Goal: Complete application form

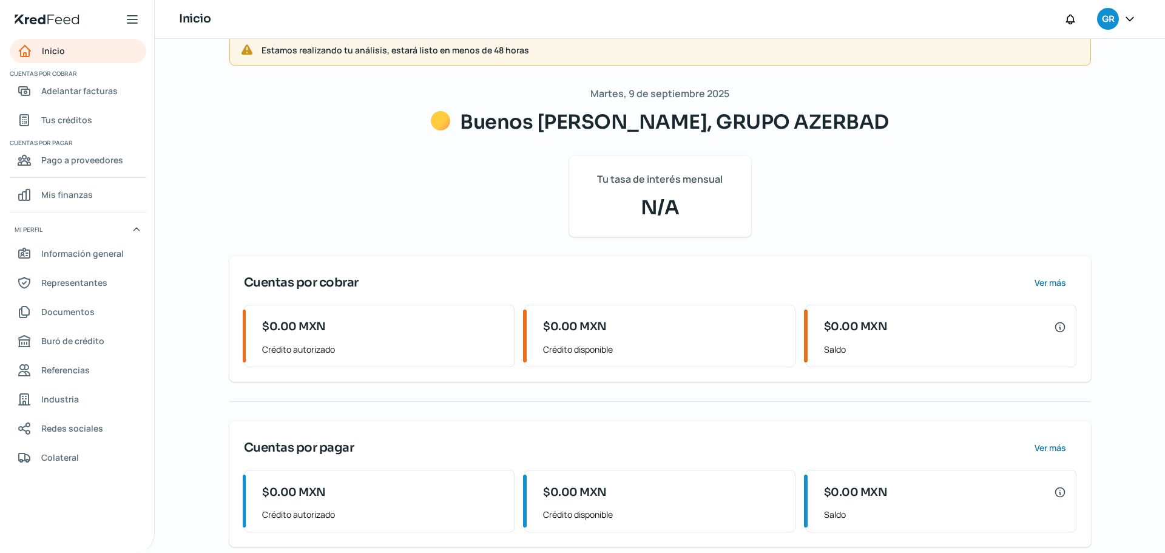
scroll to position [37, 0]
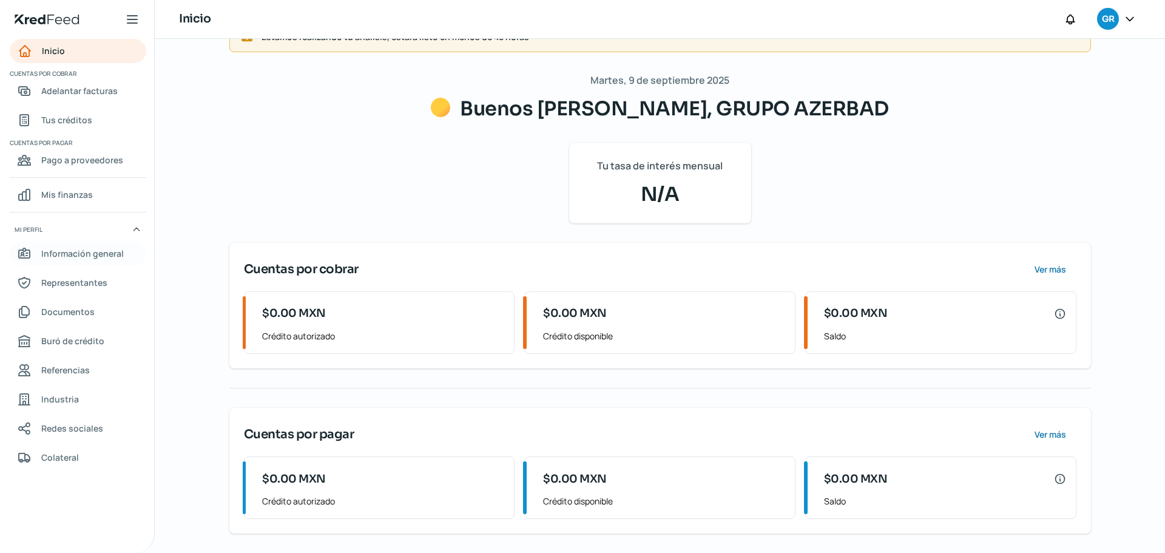
click at [99, 255] on span "Información general" at bounding box center [82, 253] width 83 height 15
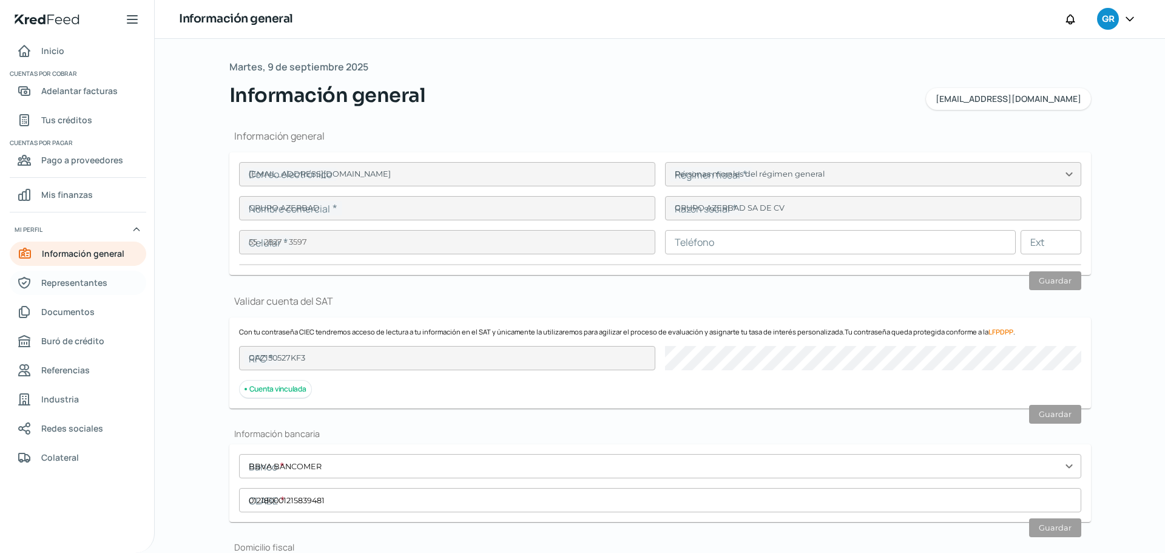
type input "[EMAIL_ADDRESS][DOMAIN_NAME]"
type input "Personas morales del régimen general"
type input "GRUPO AZERBAD"
type input "55 - 2827 - 3597"
type input "GAZ150527KF3"
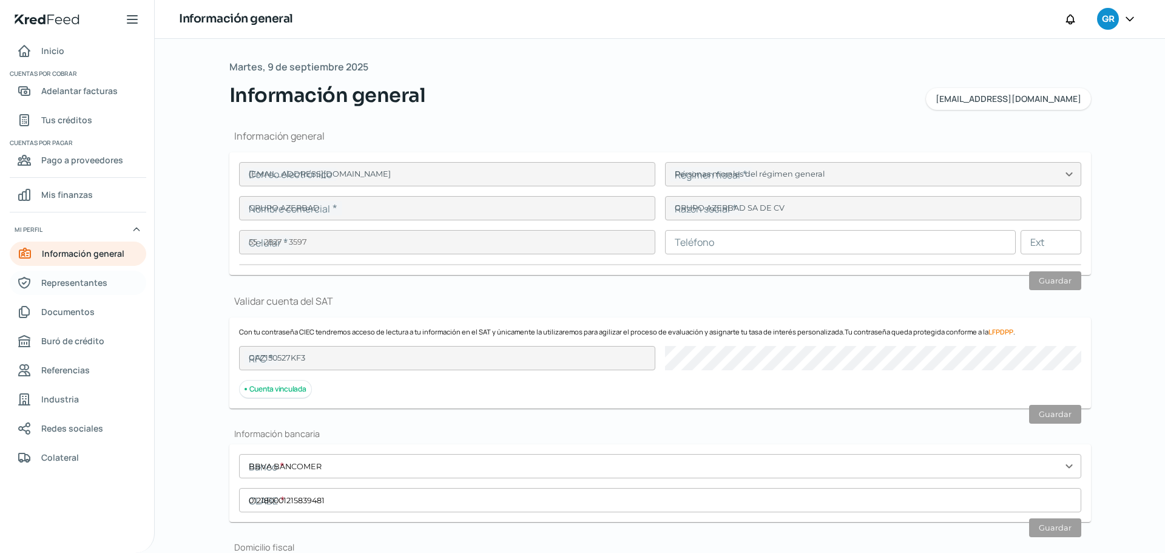
type input "BBVA BANCOMER"
type input "012180001215839481"
type input "[DEMOGRAPHIC_DATA] DEL MONTE"
type input "39"
type input "52764"
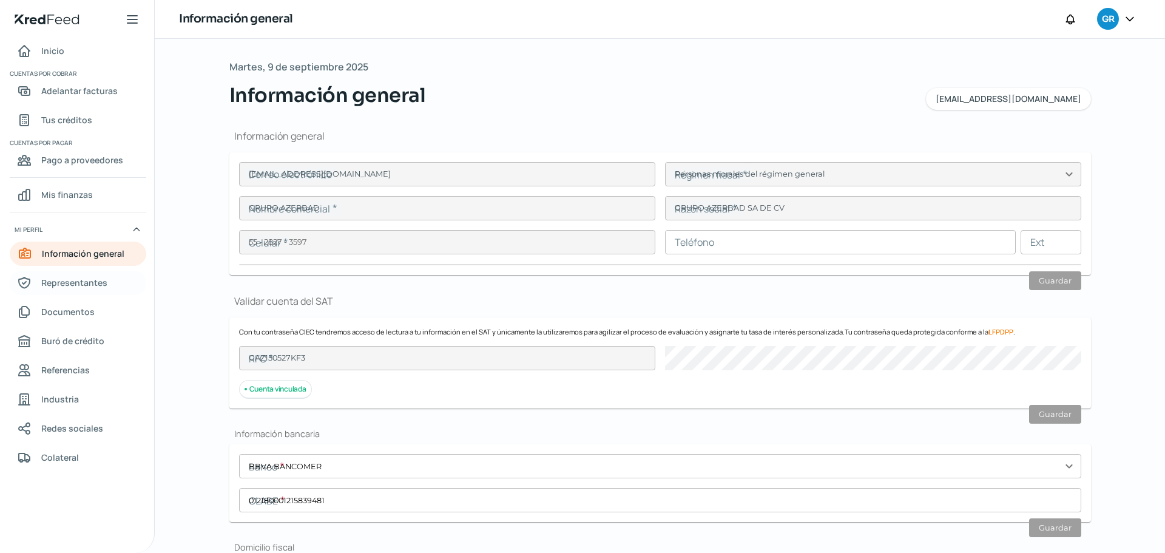
type input "[DEMOGRAPHIC_DATA] DEL MONTE"
type input "HUIXQUILUCAN"
type input "[GEOGRAPHIC_DATA]"
type input "Interlomas marzo (2).pdf"
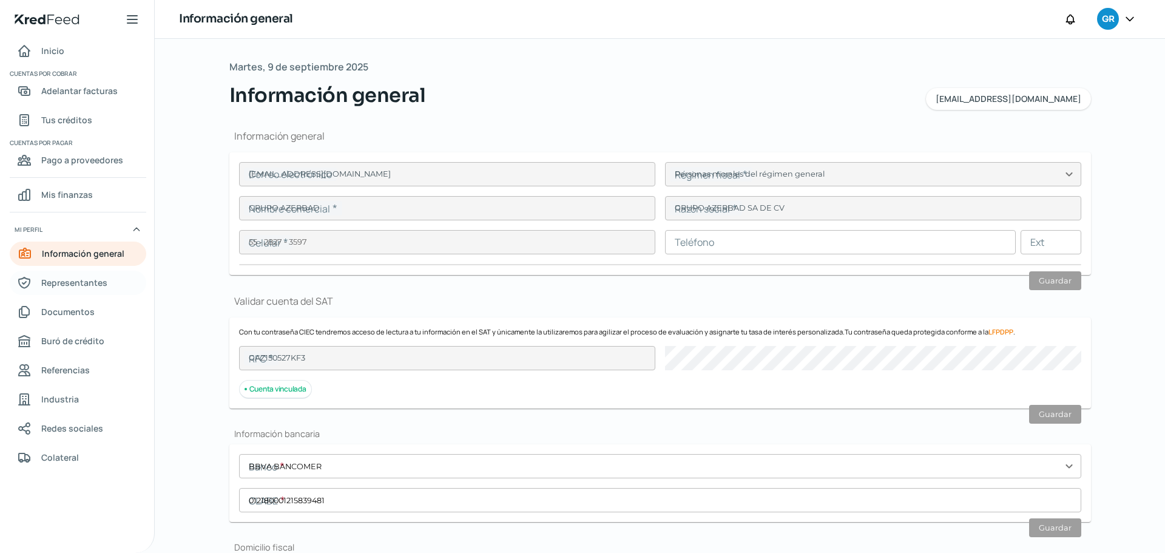
type input "[DEMOGRAPHIC_DATA] DEL MONTE"
type input "39"
type input "52764"
type input "[DEMOGRAPHIC_DATA] DEL MONTE"
type input "HUIXQUILUCAN"
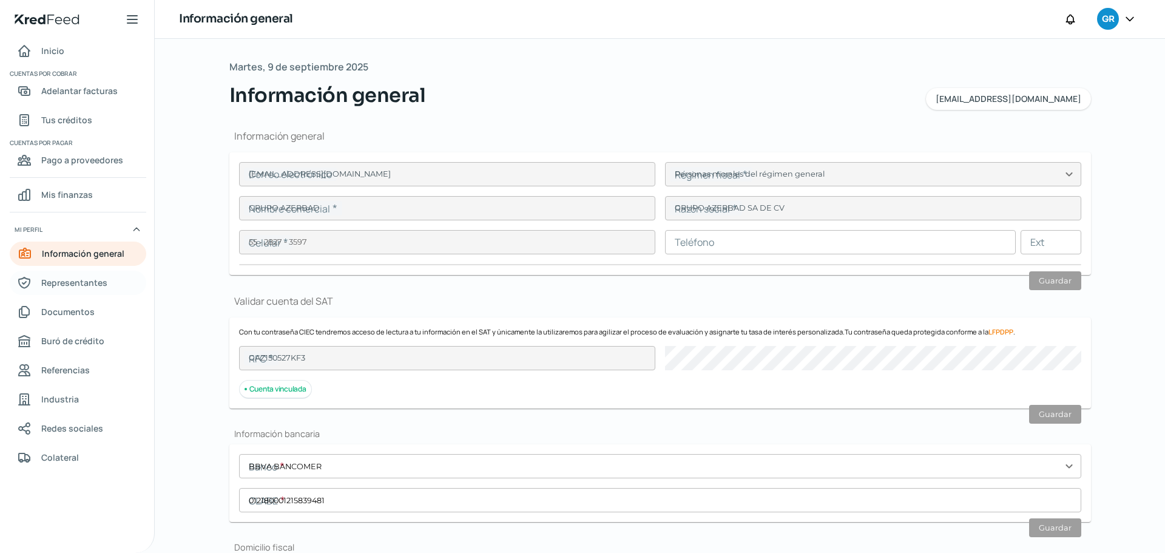
type input "[GEOGRAPHIC_DATA]"
type input "Interlomas marzo (2).pdf"
type input "2"
type input "6"
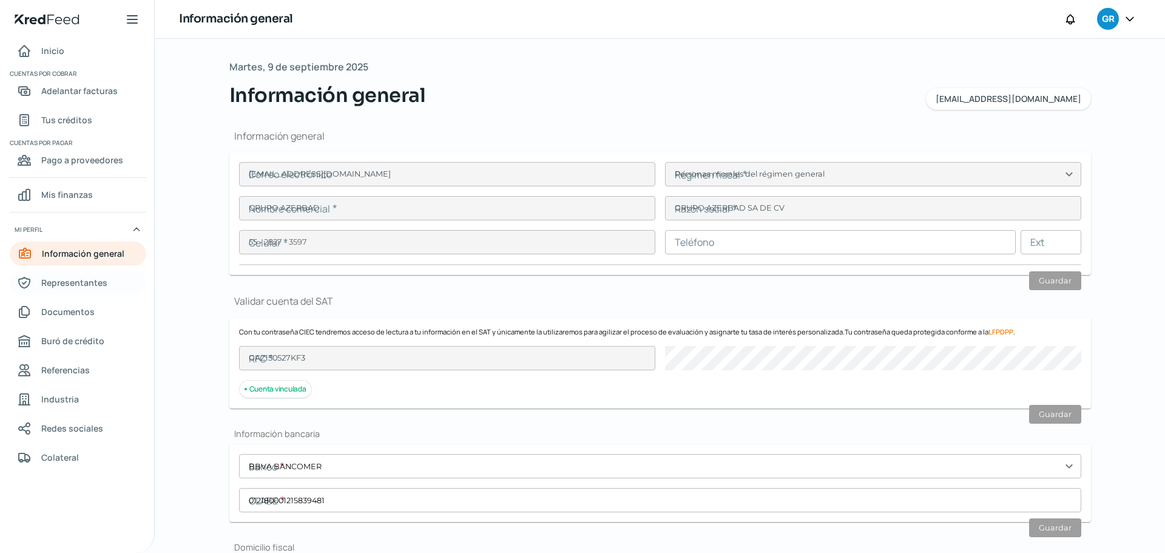
type input "Rentada"
click at [93, 278] on span "Representantes" at bounding box center [74, 282] width 66 height 15
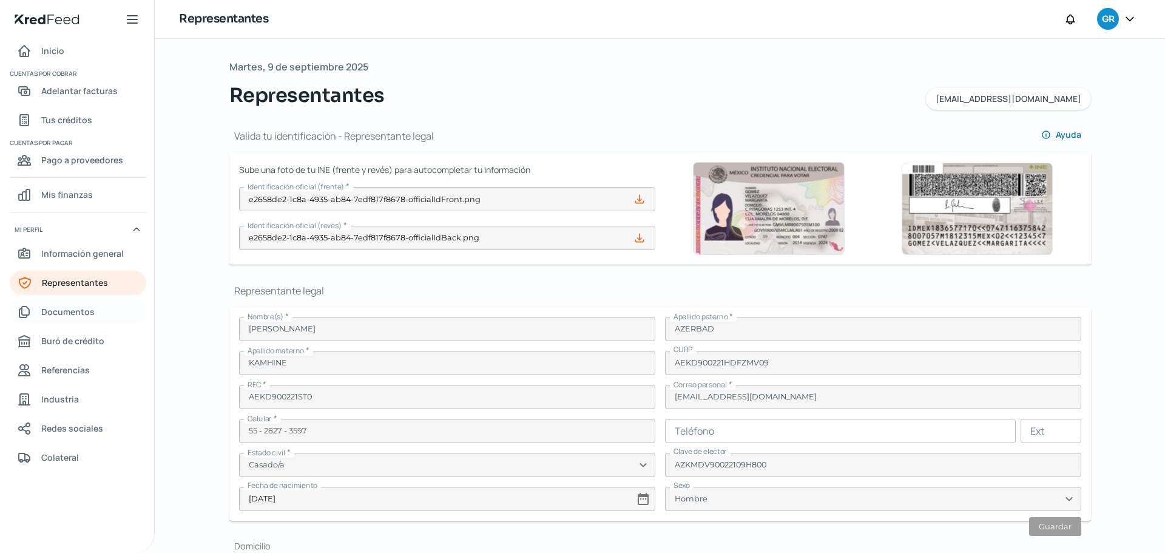
click at [92, 308] on span "Documentos" at bounding box center [67, 311] width 53 height 15
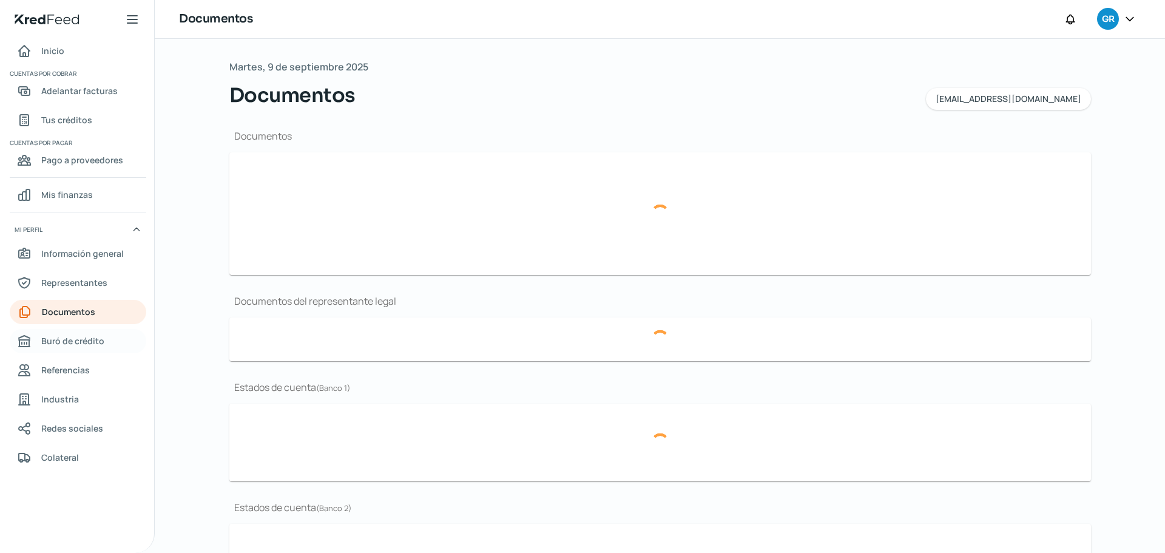
type input "IdcGeneraConstancia.jsf.pdfenero25 (1).pdf"
type input "EDO DE CUENTA GRUPO AZERBAD_JULIO25.pdf"
type input "EDO DE CUENTA GRUPO AZERBAD_ JUNIO25.pdf"
type input "EDO DE CUENTA GRUPO AZERBAD_MAYO25.pdf"
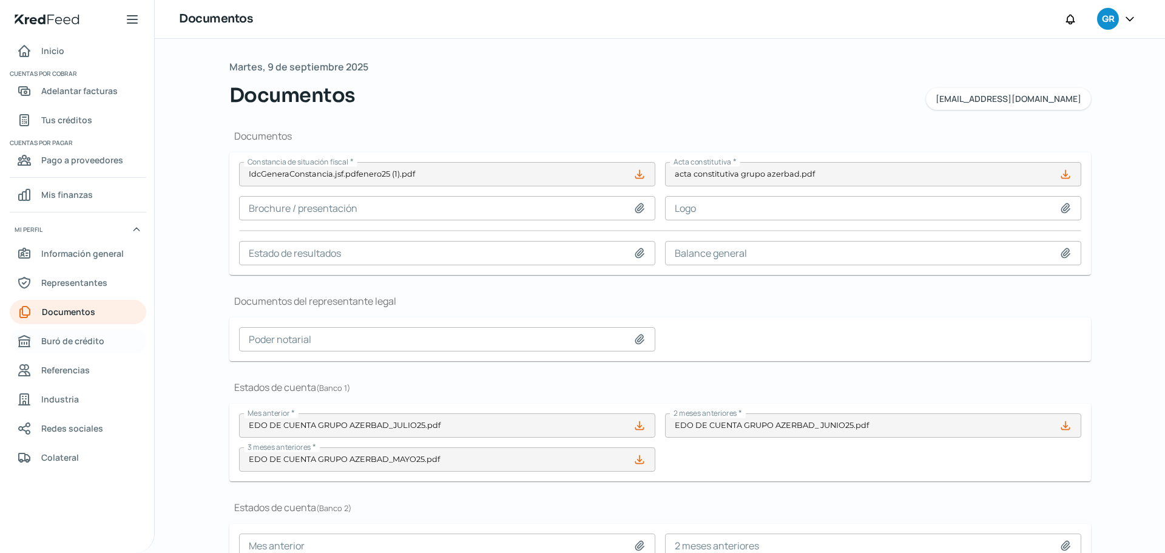
click at [92, 342] on span "Buró de crédito" at bounding box center [72, 340] width 63 height 15
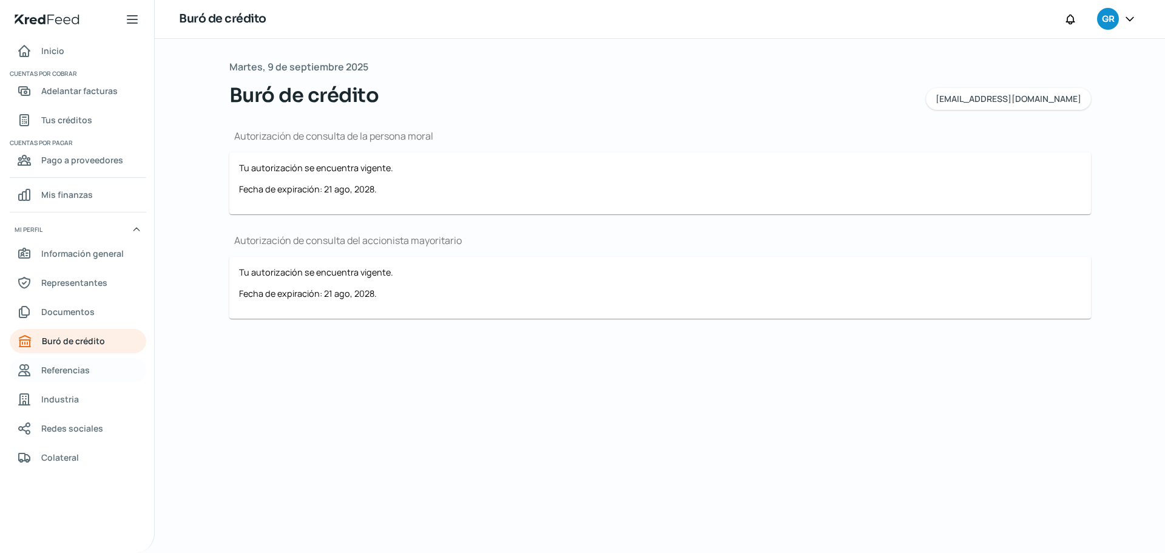
click at [86, 367] on span "Referencias" at bounding box center [65, 369] width 49 height 15
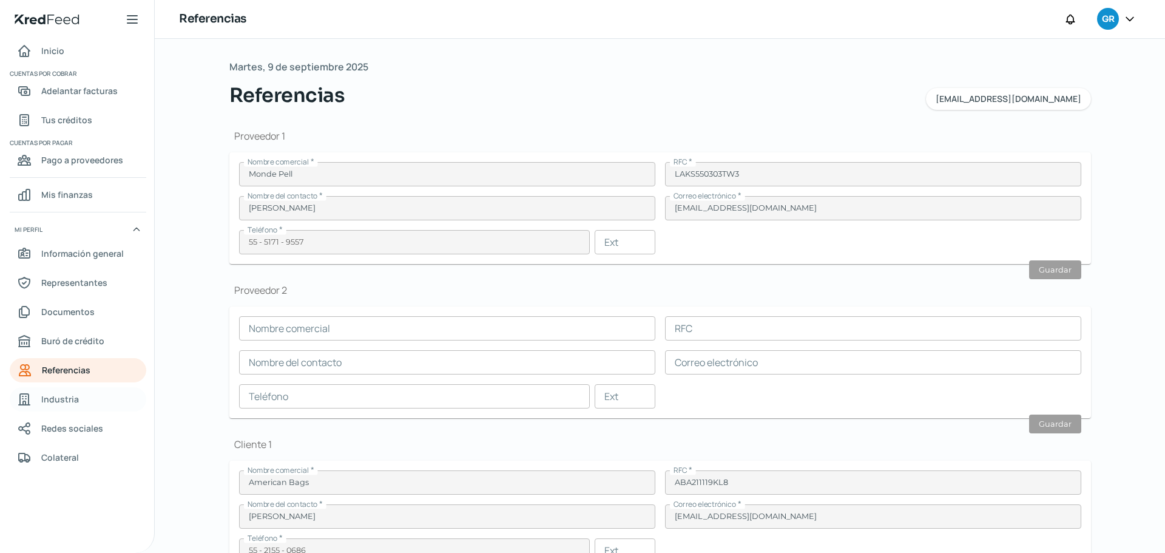
click at [86, 400] on link "Industria" at bounding box center [78, 399] width 137 height 24
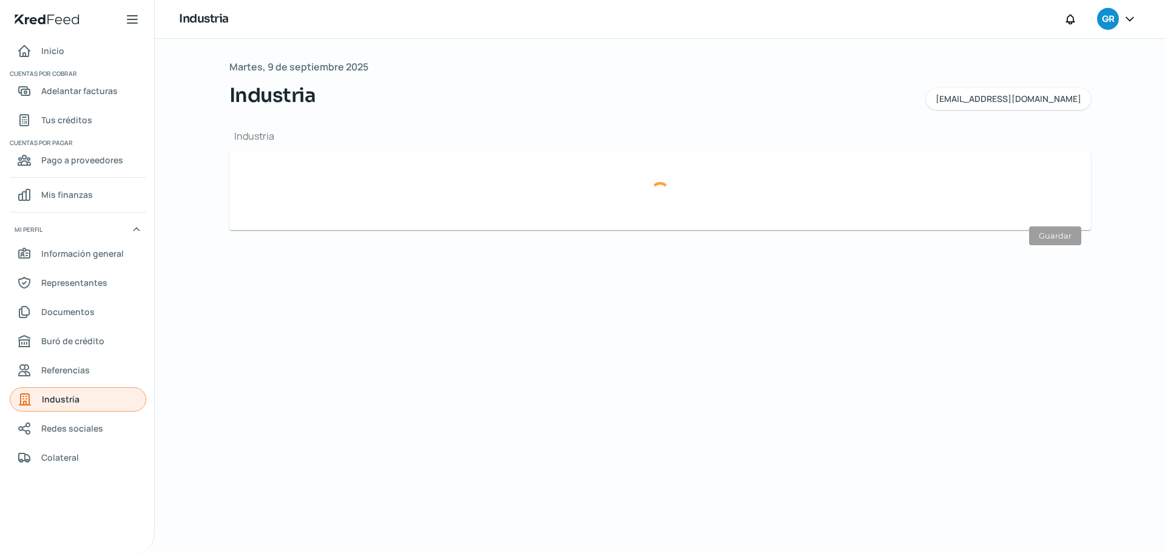
type input "Comercio"
type input "Textiles"
type input "[DATE]"
type input "35"
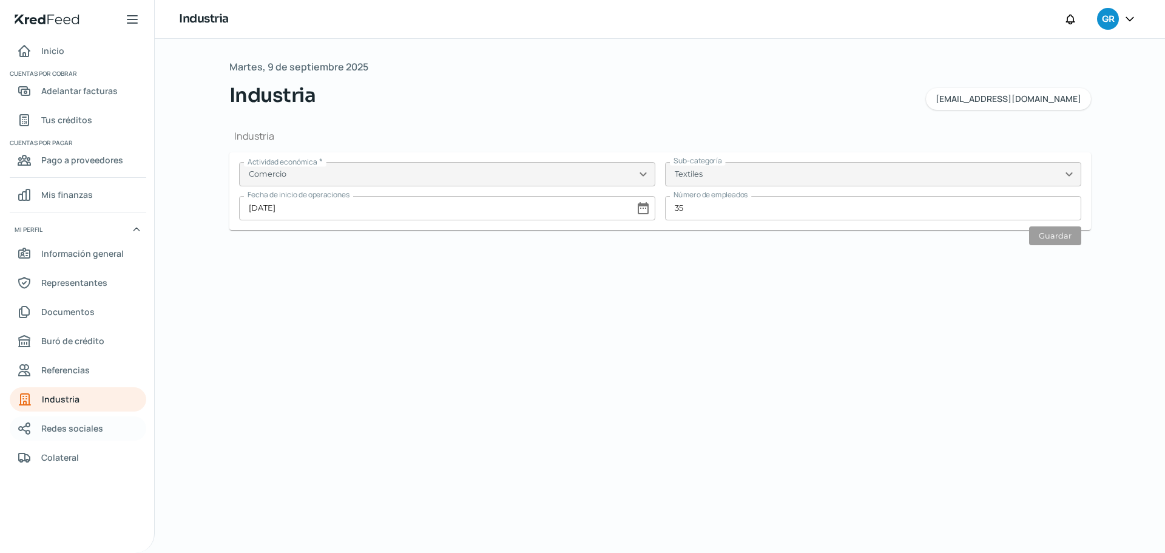
click at [87, 429] on span "Redes sociales" at bounding box center [72, 427] width 62 height 15
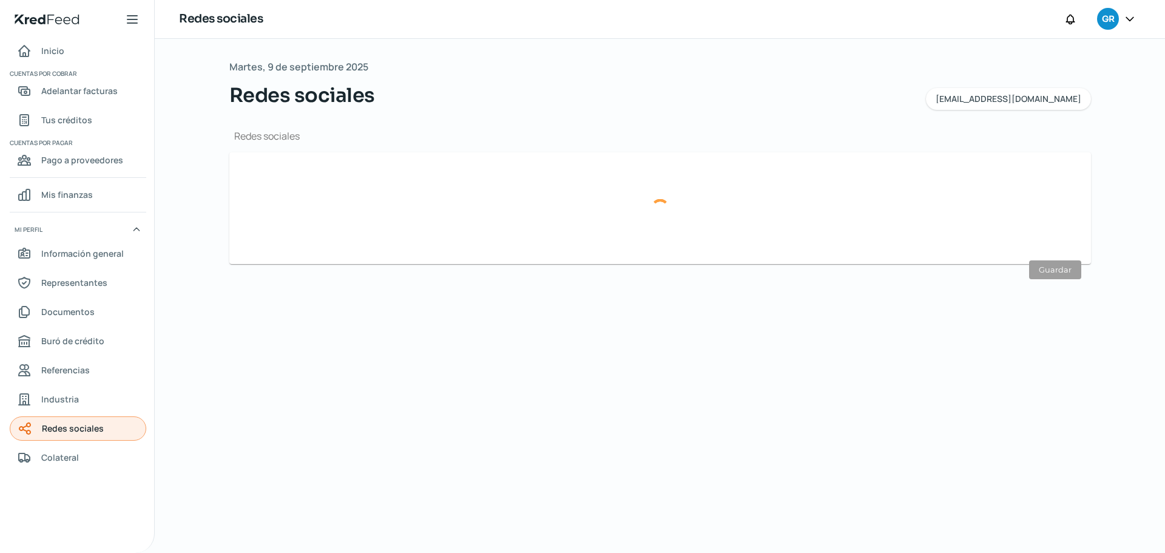
type input "[URL][DOMAIN_NAME]"
click at [73, 456] on span "Colateral" at bounding box center [60, 457] width 38 height 15
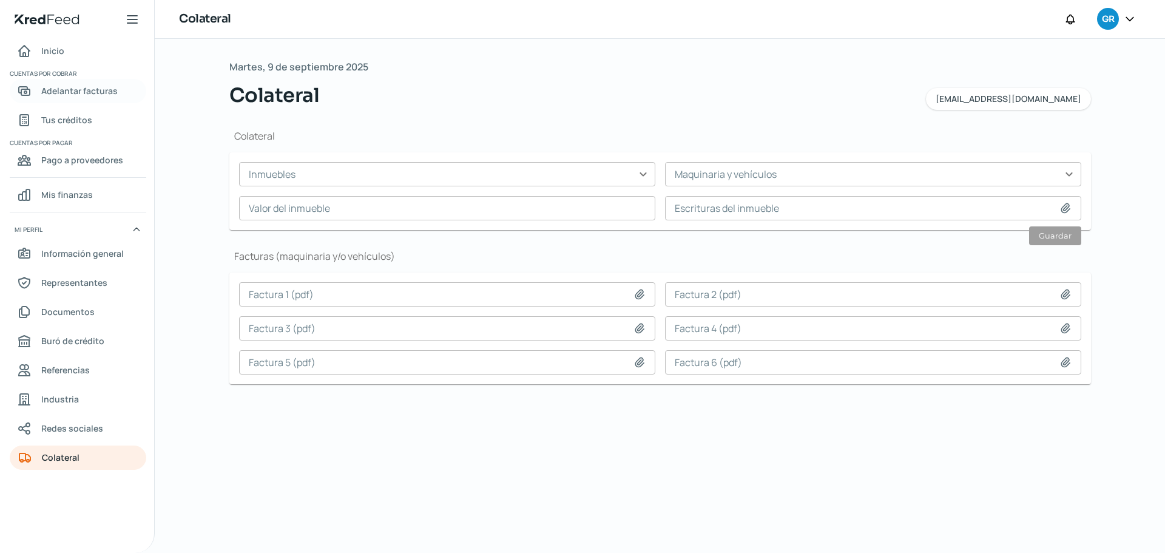
click at [79, 86] on span "Adelantar facturas" at bounding box center [79, 90] width 76 height 15
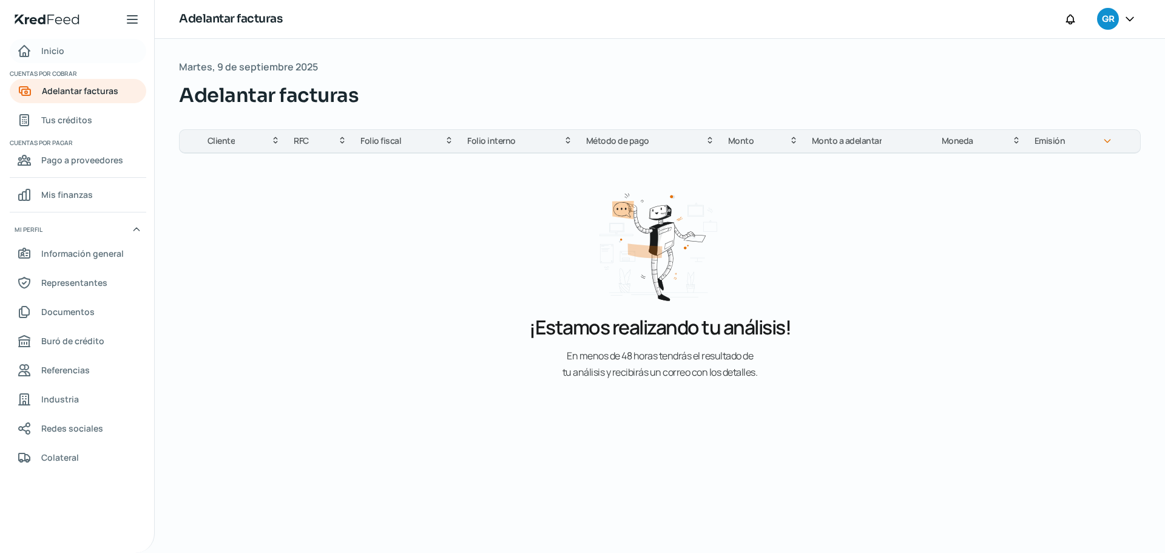
click at [59, 49] on span "Inicio" at bounding box center [52, 50] width 23 height 15
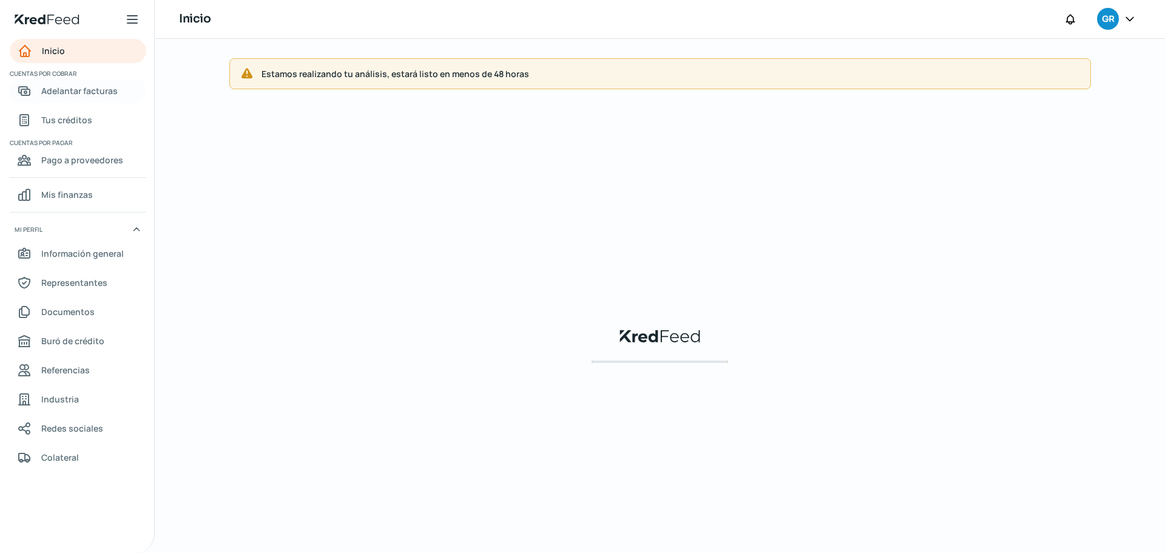
click at [77, 92] on span "Adelantar facturas" at bounding box center [79, 90] width 76 height 15
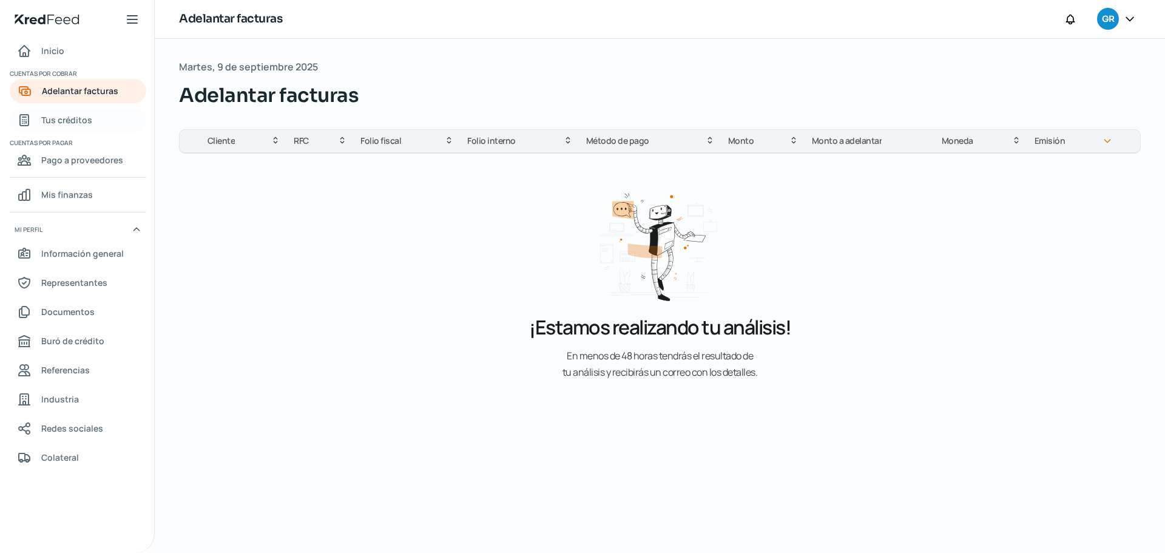
click at [87, 121] on span "Tus créditos" at bounding box center [66, 119] width 51 height 15
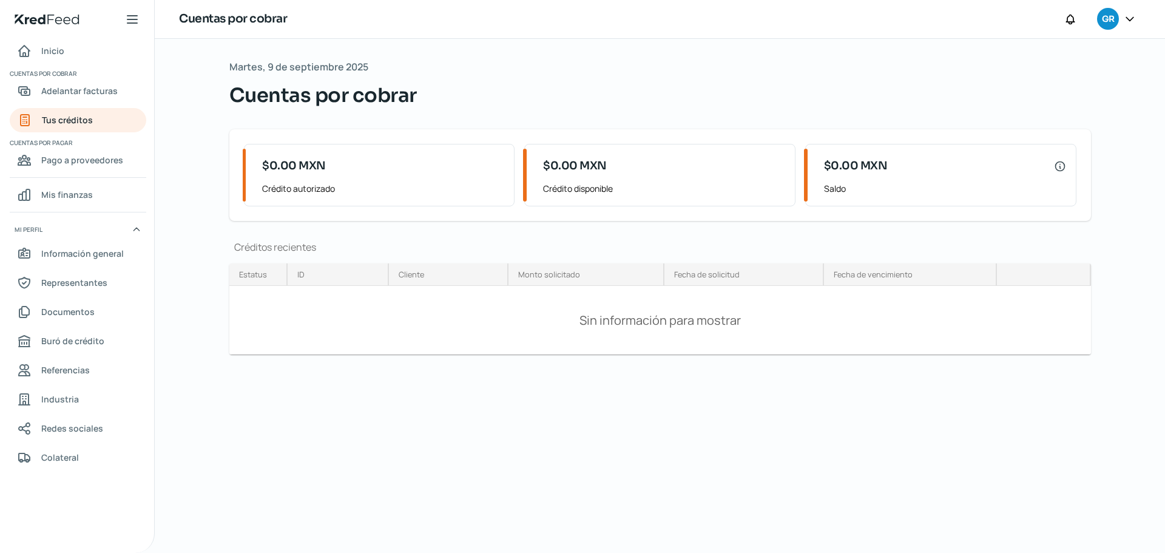
click at [135, 15] on icon at bounding box center [132, 19] width 15 height 15
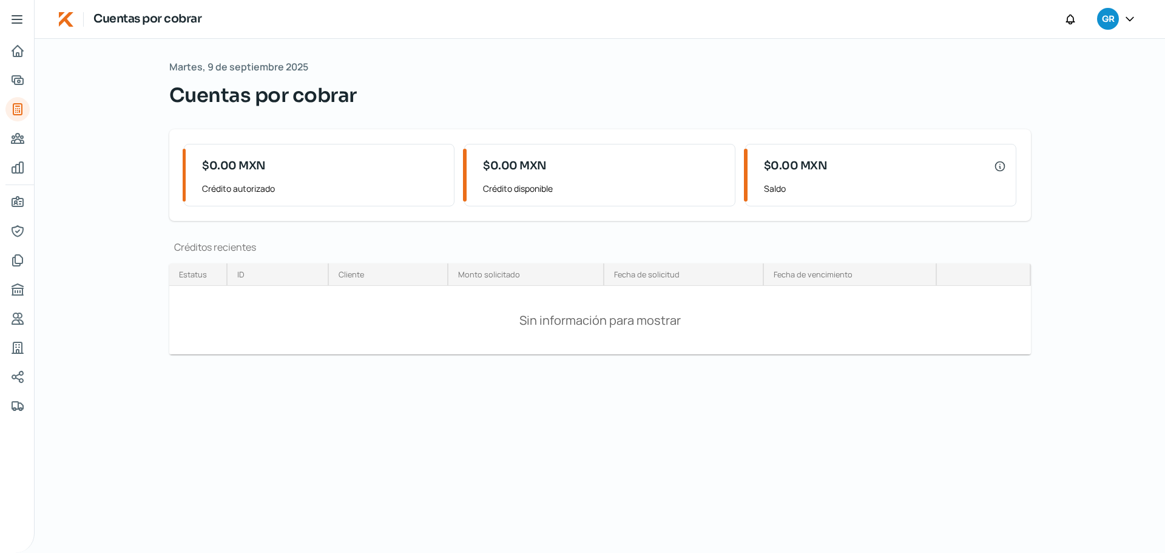
click at [139, 16] on h1 "Cuentas por cobrar" at bounding box center [147, 19] width 108 height 18
click at [63, 10] on div "Inicio | KredFeed Cuentas por cobrar GR" at bounding box center [600, 19] width 1130 height 39
